Goal: Task Accomplishment & Management: Use online tool/utility

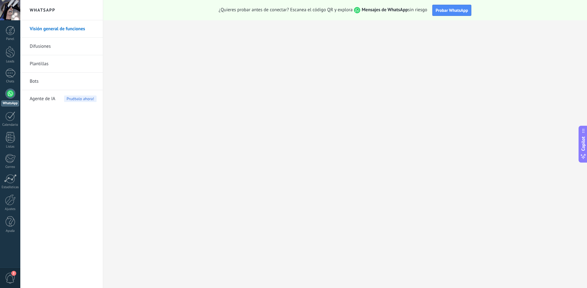
click at [10, 96] on div at bounding box center [10, 94] width 10 height 10
click at [9, 91] on div at bounding box center [10, 94] width 10 height 10
click at [8, 96] on div at bounding box center [10, 94] width 10 height 10
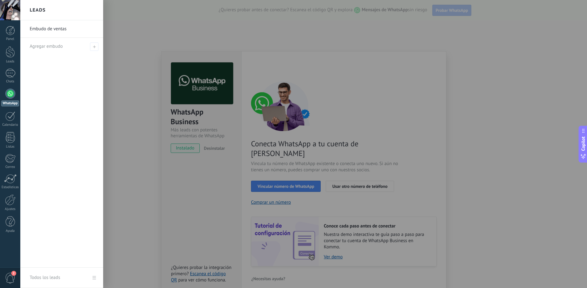
click at [34, 72] on div "Embudo de ventas Agregar embudo" at bounding box center [61, 144] width 83 height 248
click at [78, 33] on link "Embudo de ventas" at bounding box center [63, 28] width 67 height 17
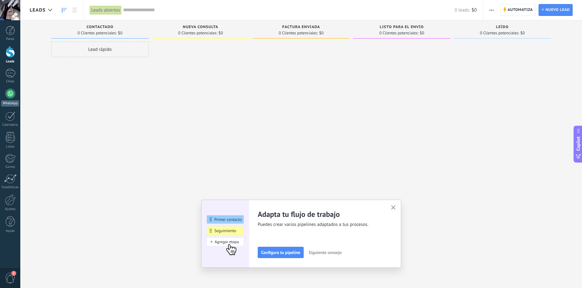
click at [2, 97] on link "WhatsApp" at bounding box center [10, 98] width 20 height 18
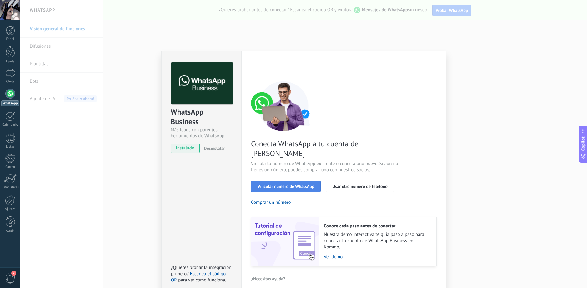
click at [284, 181] on button "Vincular número de WhatsApp" at bounding box center [286, 186] width 70 height 11
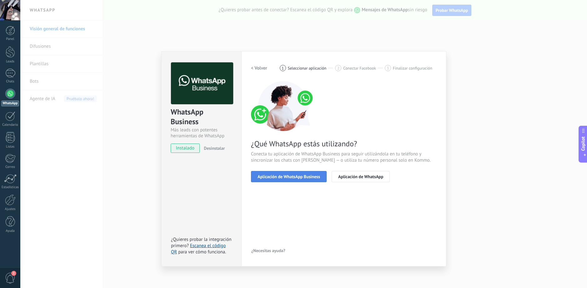
click at [290, 181] on button "Aplicación de WhatsApp Business" at bounding box center [289, 176] width 76 height 11
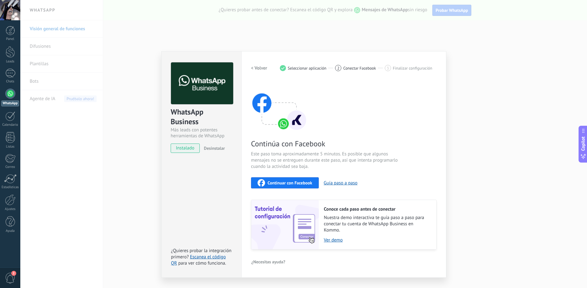
click at [302, 182] on span "Continuar con Facebook" at bounding box center [289, 183] width 45 height 4
click at [438, 15] on div "WhatsApp Business Más leads con potentes herramientas de WhatsApp instalado Des…" at bounding box center [303, 144] width 566 height 288
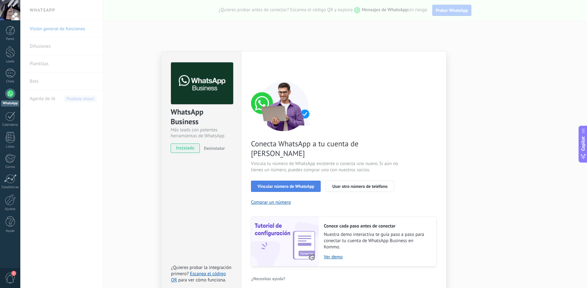
click at [280, 184] on span "Vincular número de WhatsApp" at bounding box center [285, 186] width 57 height 4
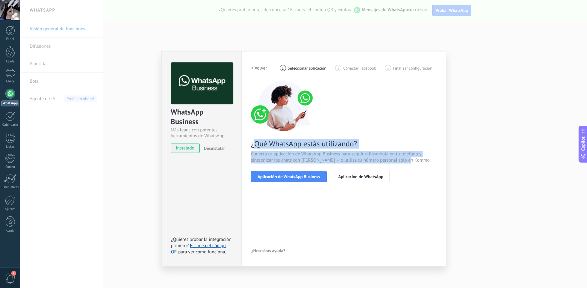
drag, startPoint x: 253, startPoint y: 140, endPoint x: 433, endPoint y: 160, distance: 181.6
click at [433, 160] on div "¿Qué WhatsApp estás utilizando? Conecta tu aplicación de WhatsApp Business para…" at bounding box center [344, 131] width 186 height 101
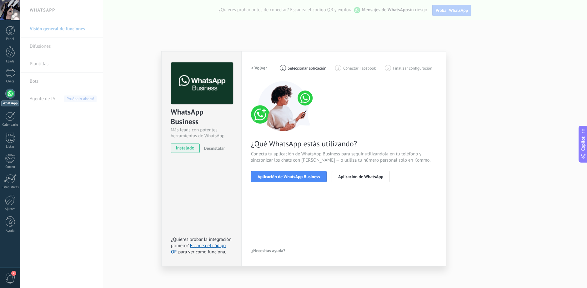
click at [423, 166] on div "¿Qué WhatsApp estás utilizando? Conecta tu aplicación de WhatsApp Business para…" at bounding box center [344, 131] width 186 height 101
drag, startPoint x: 247, startPoint y: 174, endPoint x: 331, endPoint y: 179, distance: 84.5
click at [331, 179] on div "Configuraciones Autorizaciones This tab logs the users who have granted integra…" at bounding box center [343, 159] width 205 height 216
click at [316, 177] on span "Aplicación de WhatsApp Business" at bounding box center [288, 177] width 62 height 4
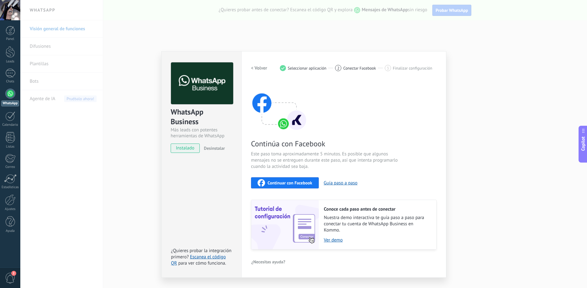
click at [305, 178] on button "Continuar con Facebook" at bounding box center [285, 182] width 68 height 11
